Goal: Transaction & Acquisition: Purchase product/service

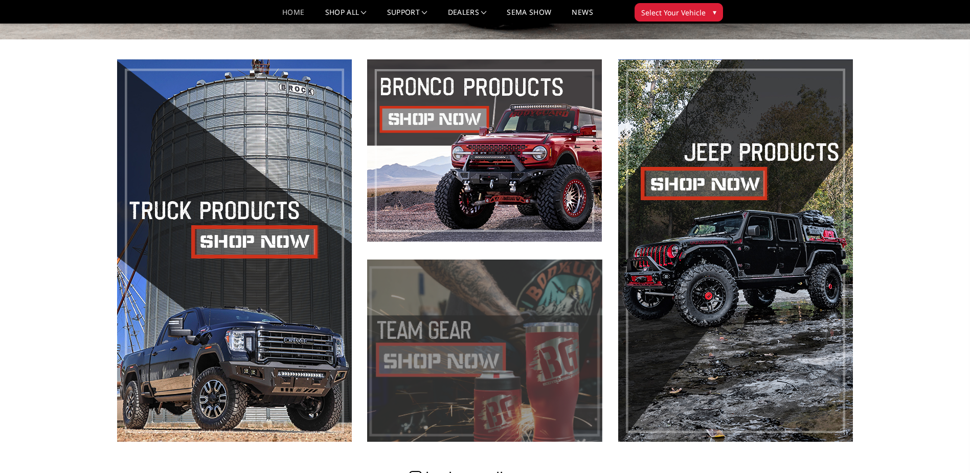
scroll to position [460, 0]
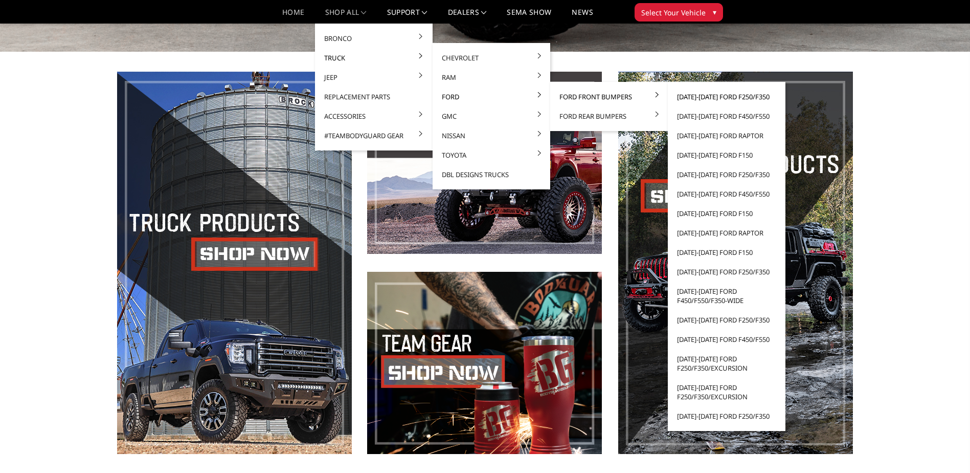
click at [732, 99] on link "[DATE]-[DATE] Ford F250/F350" at bounding box center [726, 96] width 109 height 19
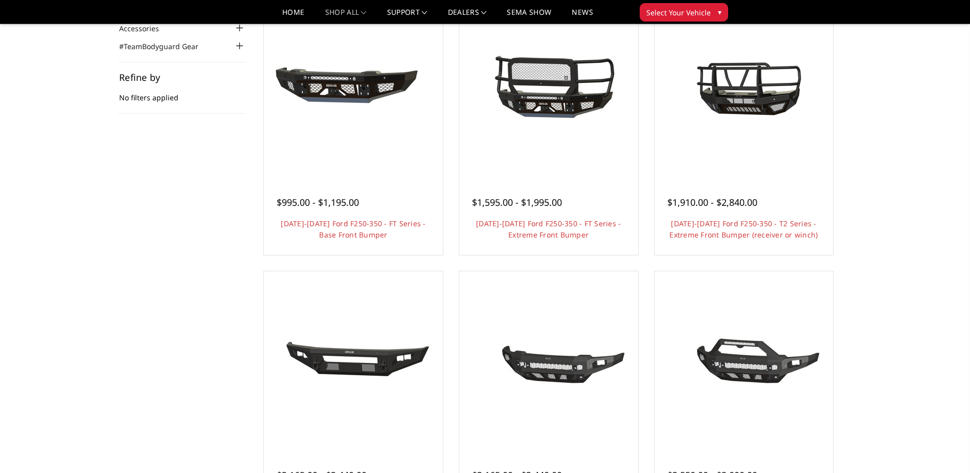
scroll to position [102, 0]
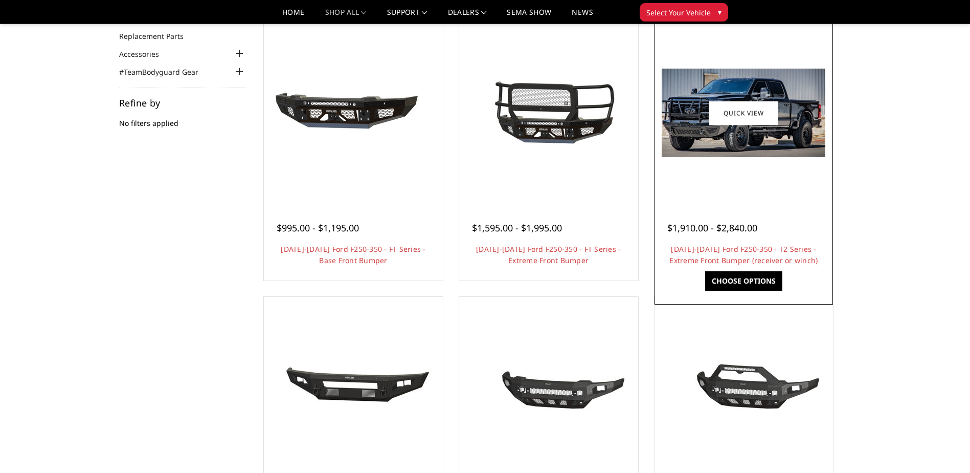
click at [755, 140] on img at bounding box center [744, 113] width 164 height 89
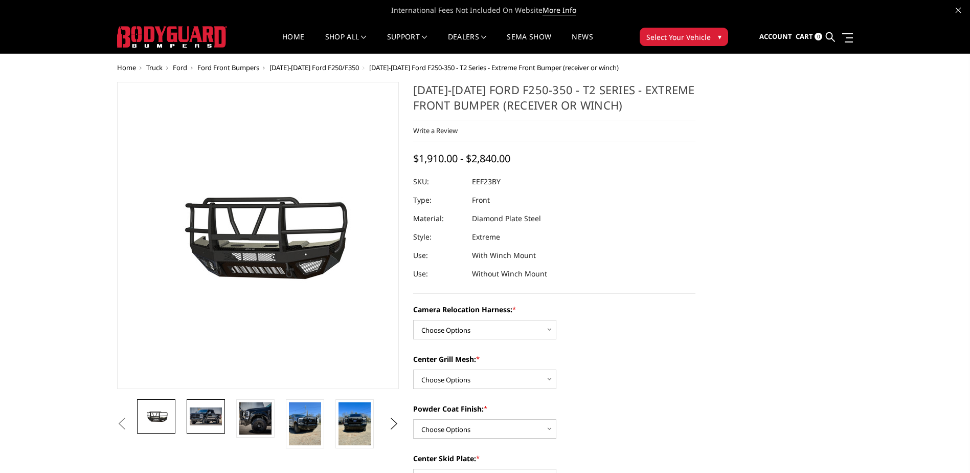
click at [200, 422] on img at bounding box center [206, 415] width 32 height 17
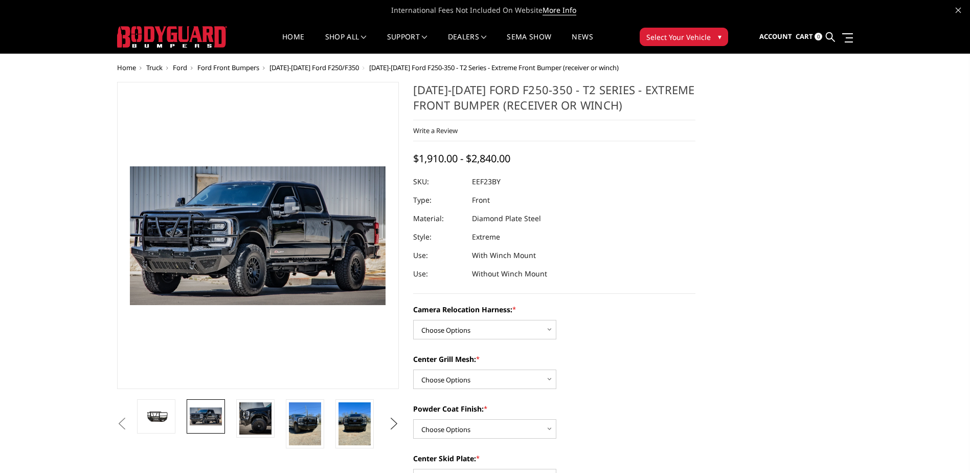
click at [391, 427] on button "Next" at bounding box center [393, 423] width 15 height 15
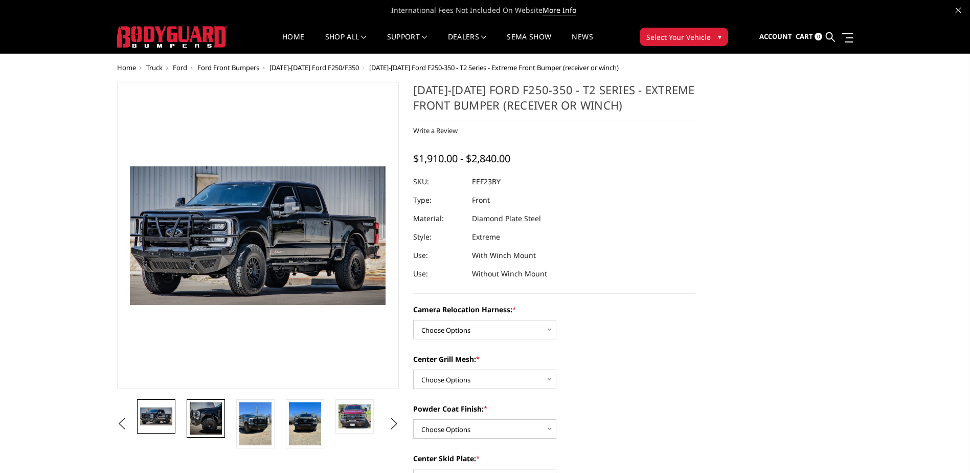
click at [197, 420] on img at bounding box center [206, 418] width 32 height 32
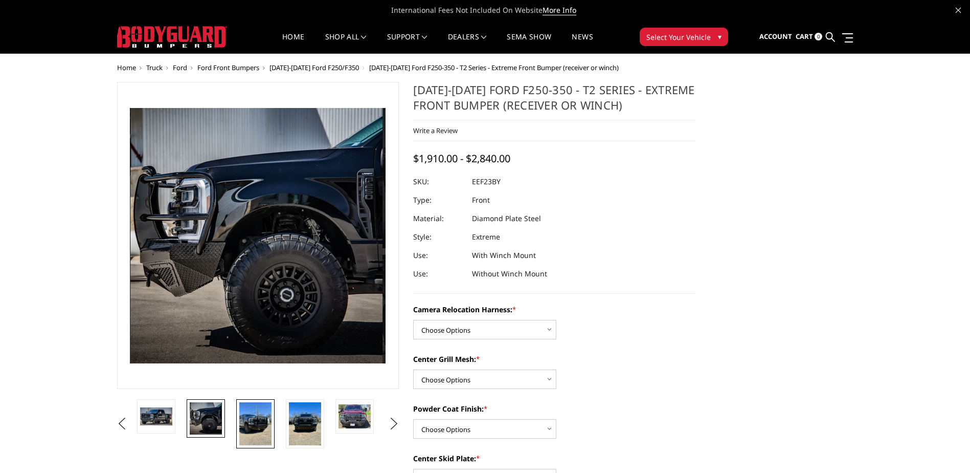
click at [252, 429] on img at bounding box center [255, 423] width 32 height 43
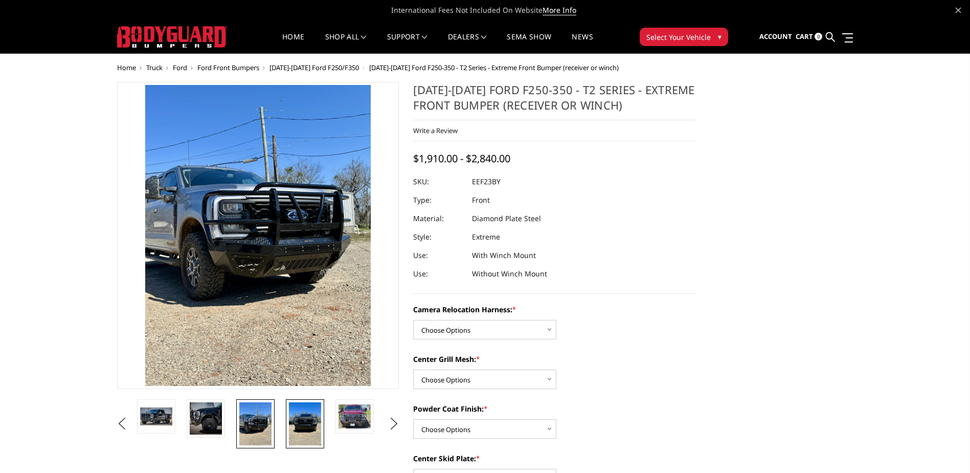
click at [295, 428] on img at bounding box center [305, 423] width 32 height 43
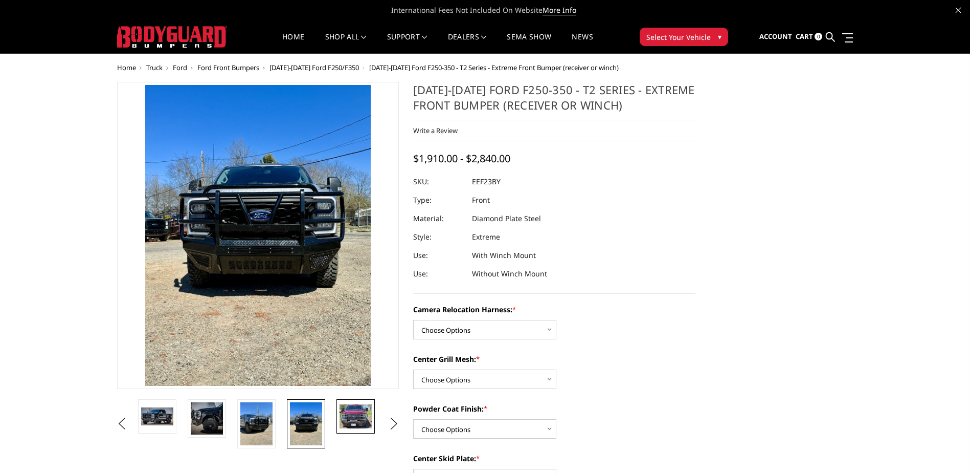
click at [345, 421] on img at bounding box center [356, 416] width 32 height 24
